Goal: Navigation & Orientation: Find specific page/section

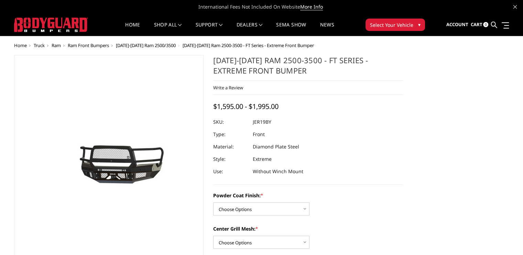
click at [20, 45] on span "Home" at bounding box center [20, 45] width 13 height 6
